Goal: Task Accomplishment & Management: Manage account settings

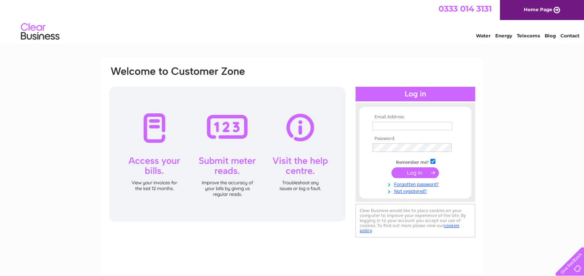
type input "[PERSON_NAME][EMAIL_ADDRESS][DOMAIN_NAME]"
click at [418, 174] on input "submit" at bounding box center [414, 172] width 47 height 11
click at [425, 93] on div at bounding box center [415, 94] width 120 height 15
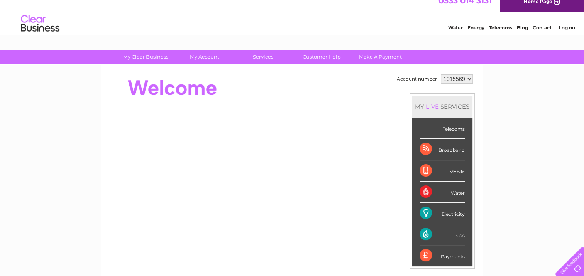
scroll to position [9, 0]
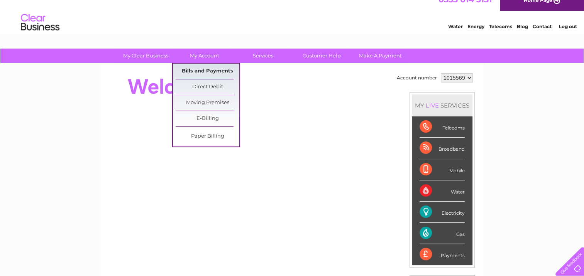
click at [207, 69] on link "Bills and Payments" at bounding box center [208, 71] width 64 height 15
click at [207, 68] on link "Bills and Payments" at bounding box center [208, 71] width 64 height 15
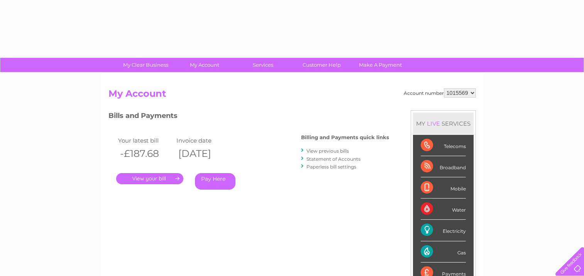
click at [192, 70] on link "My Account" at bounding box center [204, 65] width 64 height 14
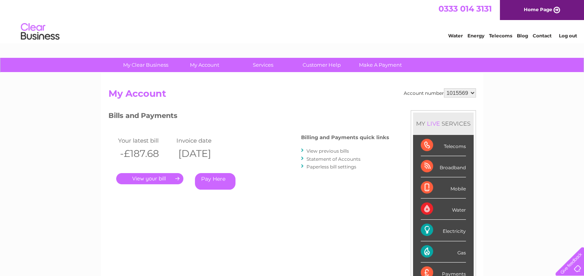
click at [162, 178] on link "." at bounding box center [149, 178] width 67 height 11
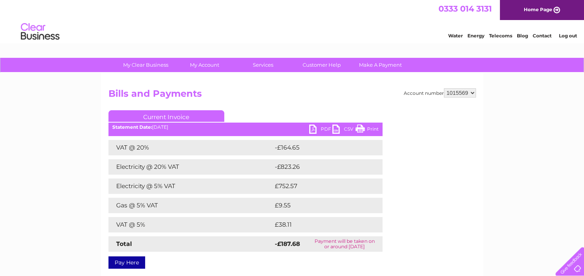
click at [313, 130] on link "PDF" at bounding box center [320, 130] width 23 height 11
click at [311, 127] on link "PDF" at bounding box center [320, 130] width 23 height 11
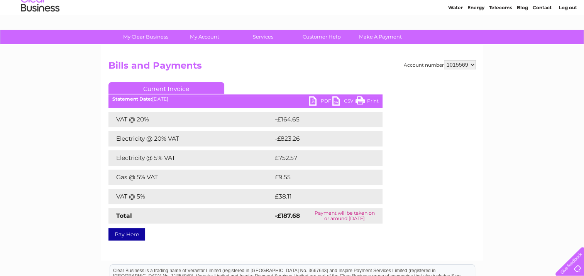
scroll to position [28, 0]
click at [314, 99] on link "PDF" at bounding box center [320, 102] width 23 height 11
click at [313, 98] on link "PDF" at bounding box center [320, 102] width 23 height 11
click at [312, 97] on link "PDF" at bounding box center [320, 102] width 23 height 11
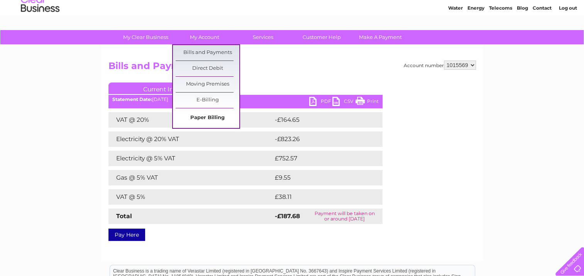
click at [208, 118] on link "Paper Billing" at bounding box center [208, 117] width 64 height 15
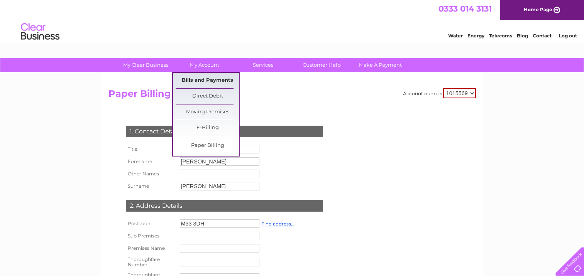
click at [211, 80] on link "Bills and Payments" at bounding box center [208, 80] width 64 height 15
click at [211, 79] on link "Bills and Payments" at bounding box center [208, 80] width 64 height 15
click at [211, 78] on link "Bills and Payments" at bounding box center [208, 80] width 64 height 15
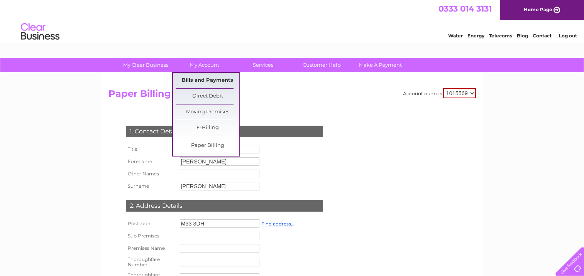
click at [211, 78] on link "Bills and Payments" at bounding box center [208, 80] width 64 height 15
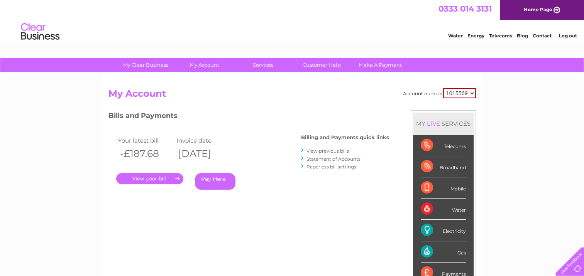
click at [158, 177] on link "." at bounding box center [149, 178] width 67 height 11
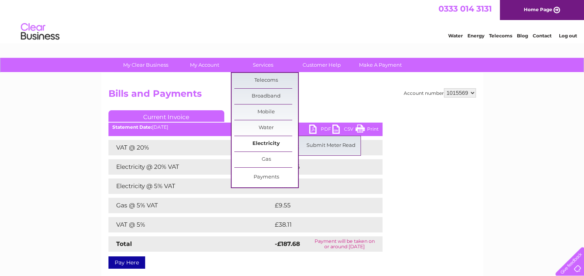
click at [269, 142] on link "Electricity" at bounding box center [266, 143] width 64 height 15
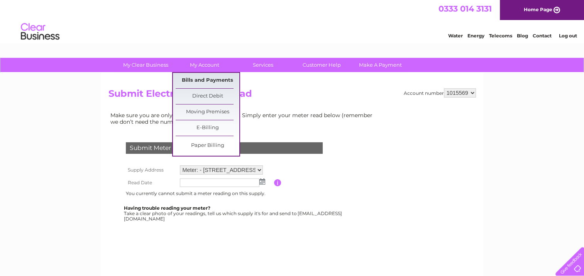
click at [204, 80] on link "Bills and Payments" at bounding box center [208, 80] width 64 height 15
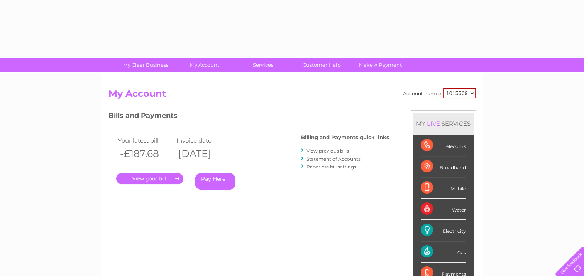
click at [176, 179] on link "." at bounding box center [149, 178] width 67 height 11
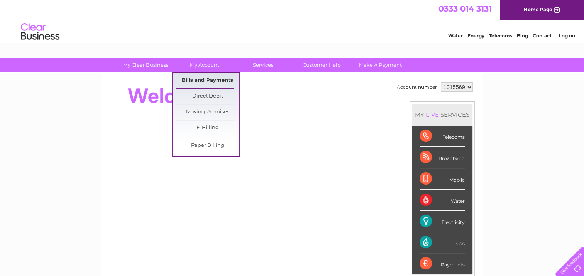
click at [206, 80] on link "Bills and Payments" at bounding box center [208, 80] width 64 height 15
click at [206, 81] on link "Bills and Payments" at bounding box center [208, 80] width 64 height 15
click at [206, 82] on link "Bills and Payments" at bounding box center [208, 80] width 64 height 15
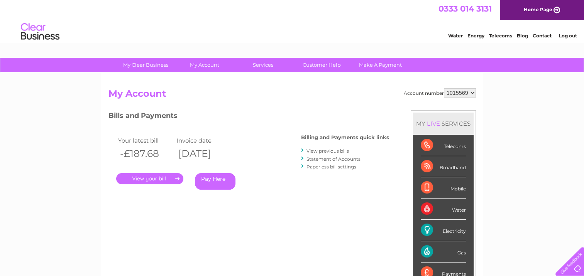
click at [162, 175] on link "." at bounding box center [149, 178] width 67 height 11
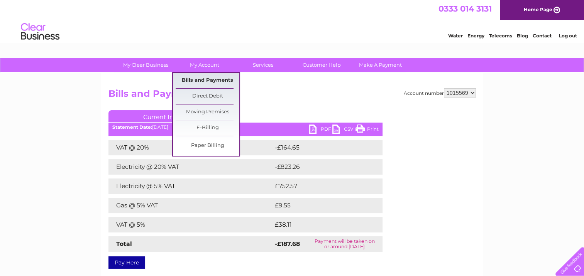
click at [201, 79] on link "Bills and Payments" at bounding box center [208, 80] width 64 height 15
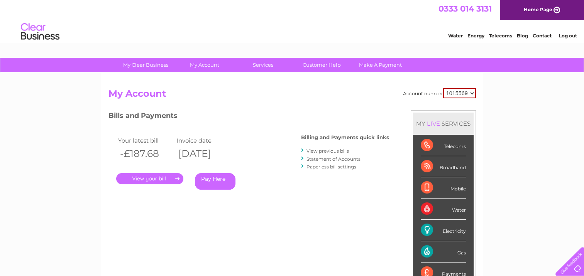
click at [173, 176] on link "." at bounding box center [149, 178] width 67 height 11
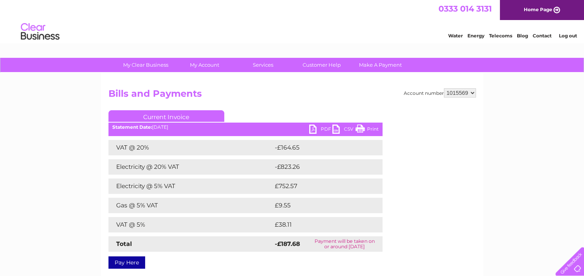
click at [473, 93] on select "1015569" at bounding box center [460, 92] width 32 height 9
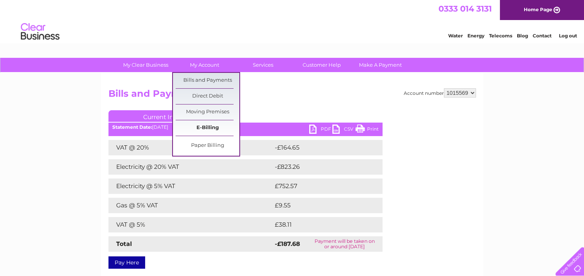
click at [201, 128] on link "E-Billing" at bounding box center [208, 127] width 64 height 15
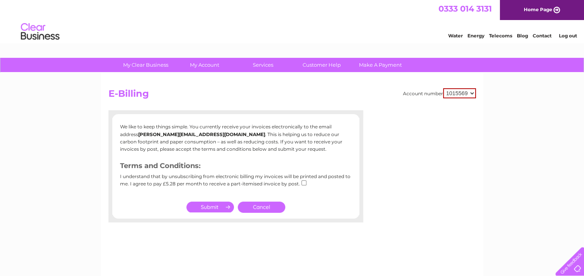
click at [262, 205] on link "Cancel" at bounding box center [261, 207] width 47 height 11
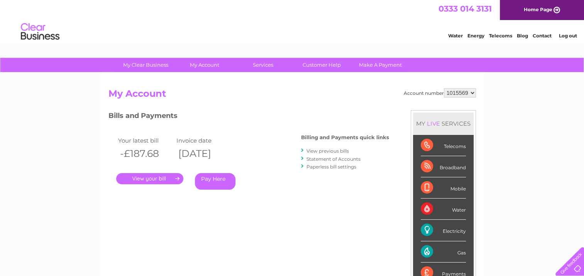
click at [159, 180] on link "." at bounding box center [149, 178] width 67 height 11
click at [158, 180] on link "." at bounding box center [149, 178] width 67 height 11
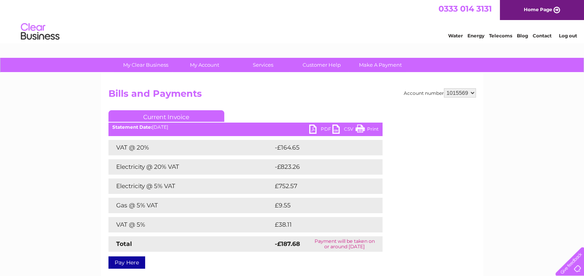
click at [311, 130] on link "PDF" at bounding box center [320, 130] width 23 height 11
